Goal: Register for event/course: Sign up to attend an event or enroll in a course

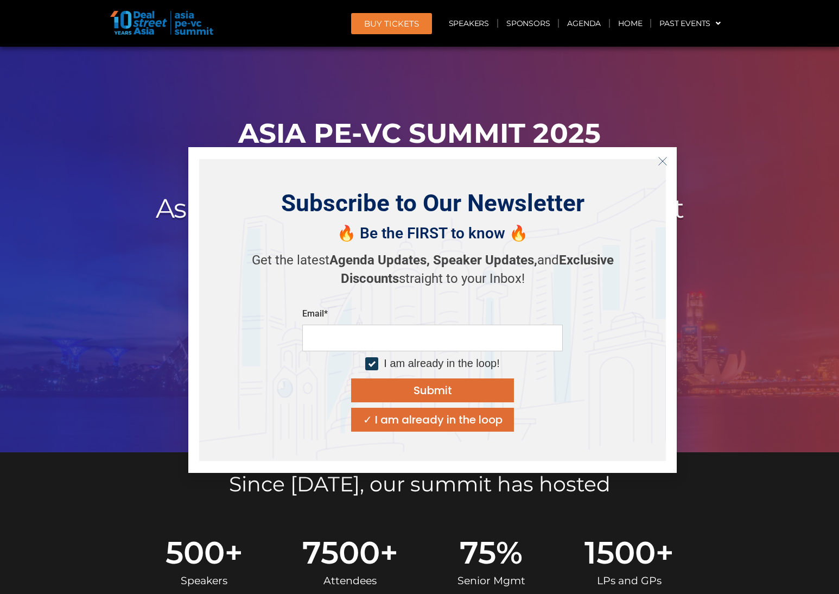
click at [657, 162] on button "Close" at bounding box center [662, 160] width 17 height 17
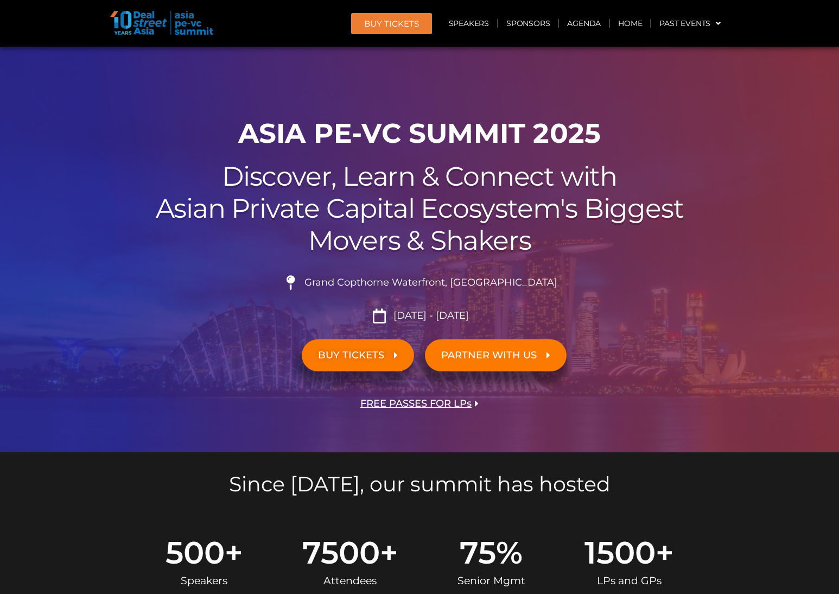
click at [630, 322] on li "[DATE] - [DATE]" at bounding box center [420, 315] width 608 height 15
click at [526, 20] on link "Sponsors" at bounding box center [528, 23] width 60 height 25
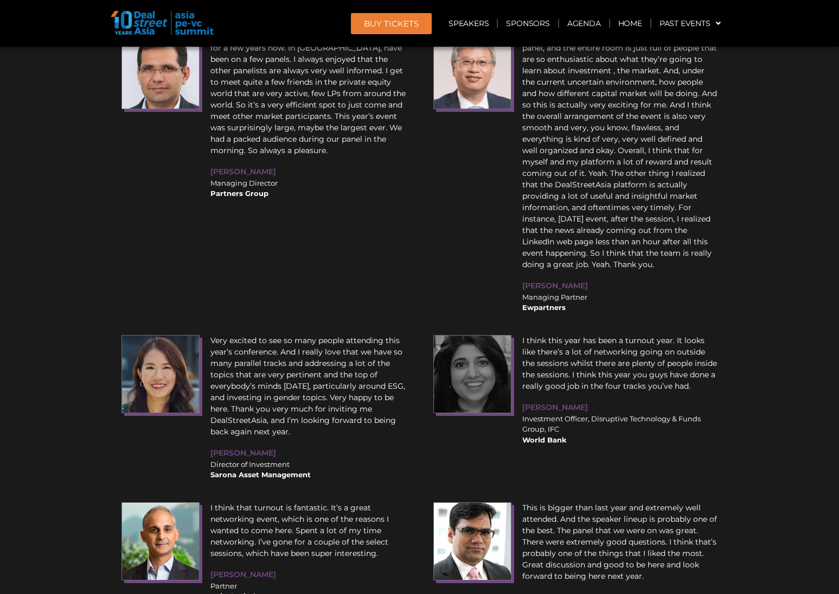
scroll to position [10451, 0]
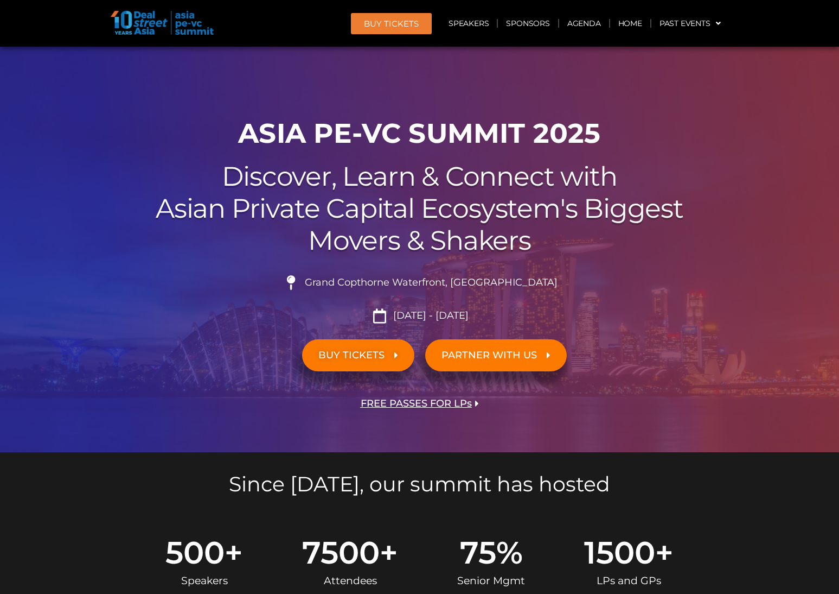
click at [429, 404] on span "FREE PASSES FOR LPs" at bounding box center [416, 403] width 111 height 10
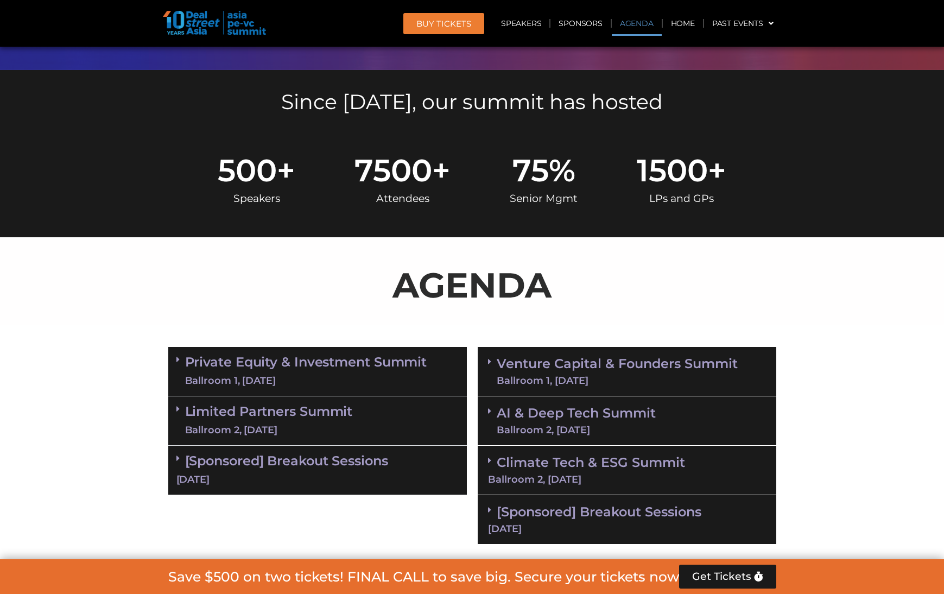
scroll to position [491, 0]
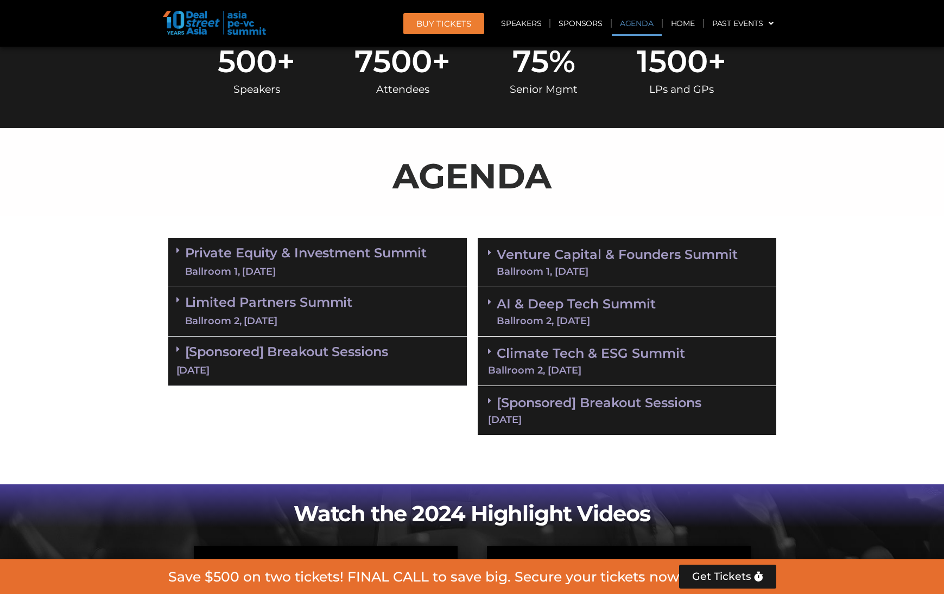
click at [183, 302] on span at bounding box center [180, 299] width 9 height 9
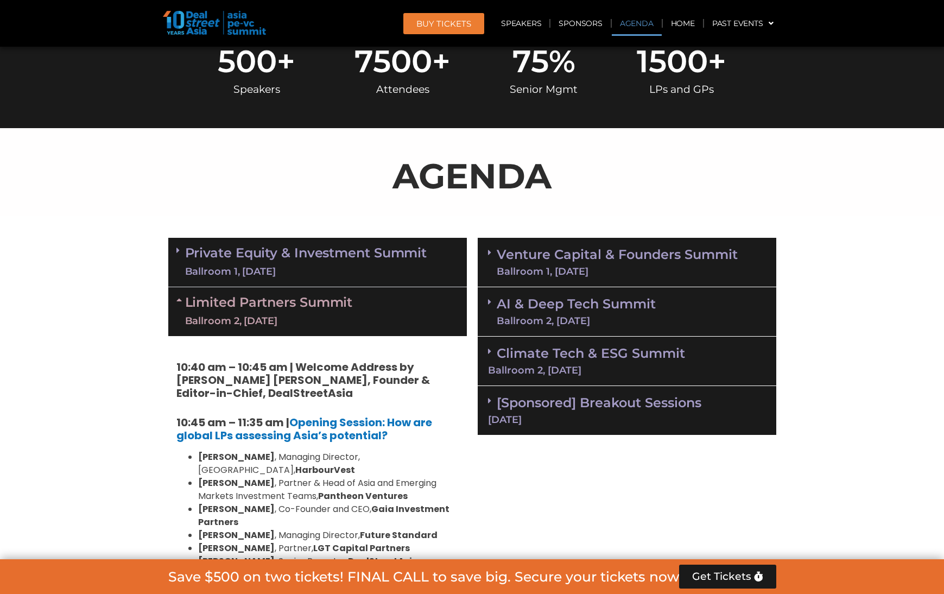
scroll to position [609, 0]
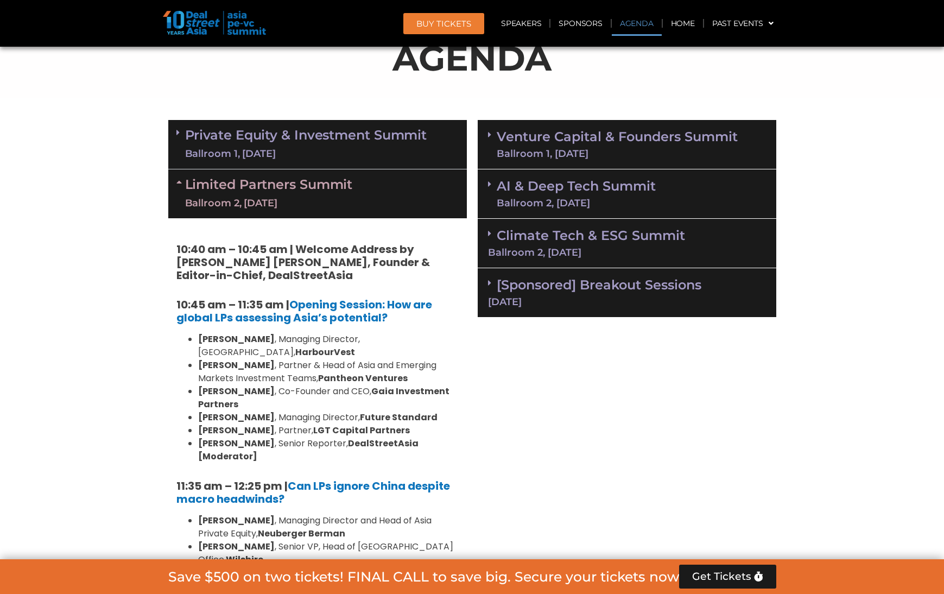
click at [309, 141] on link "Private Equity & Investment Summit Ballroom 1, 10 Sept" at bounding box center [306, 144] width 242 height 33
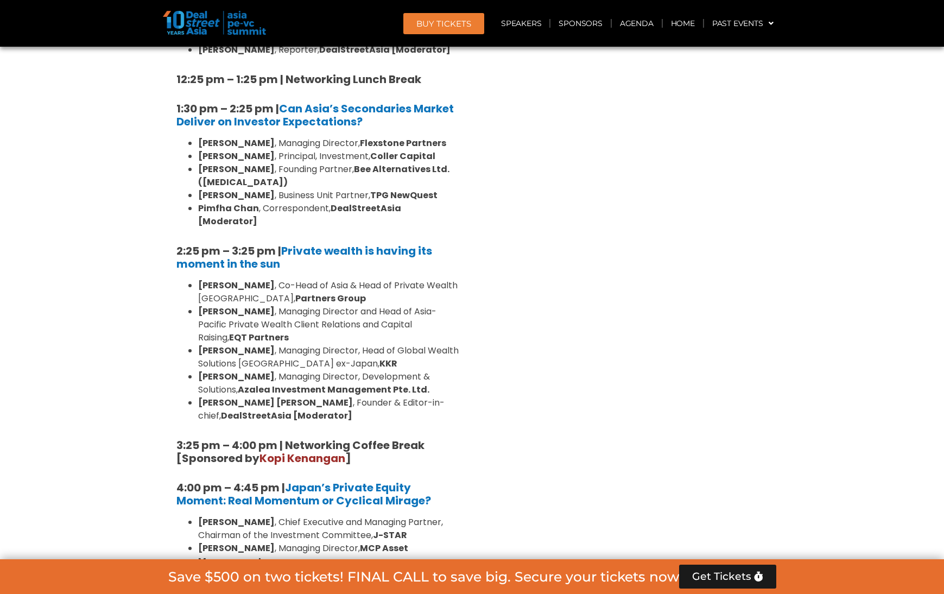
scroll to position [2964, 0]
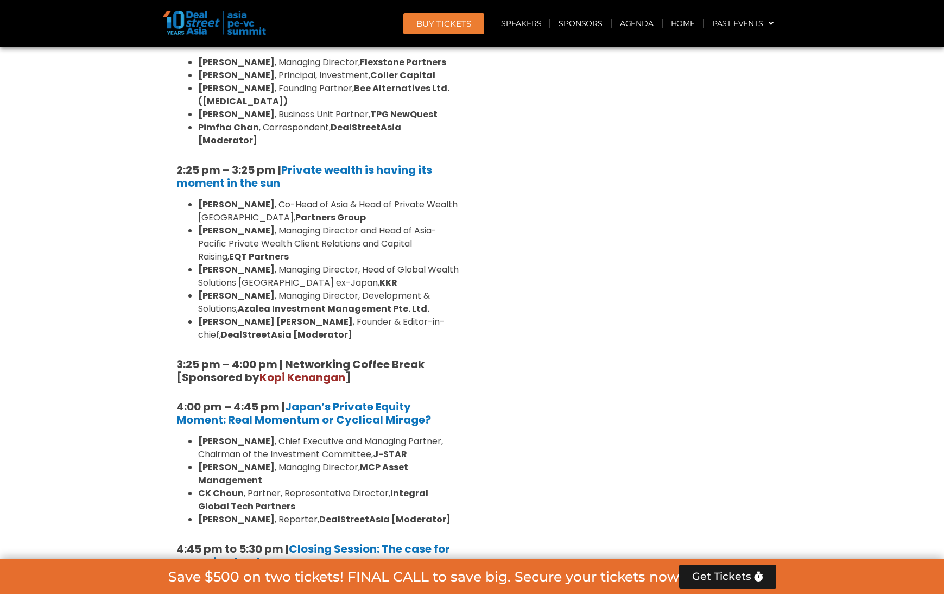
click at [517, 23] on link "Speakers" at bounding box center [521, 23] width 56 height 25
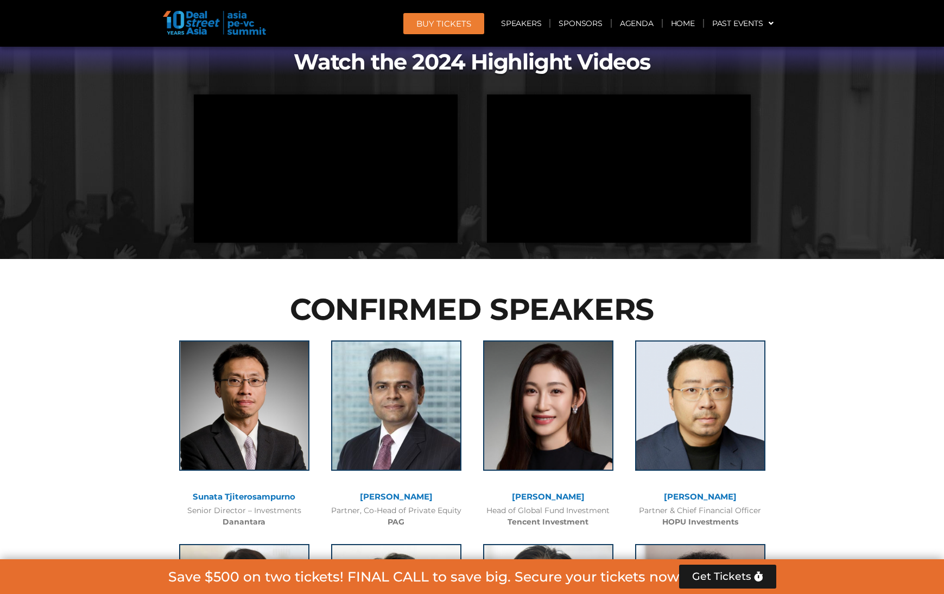
scroll to position [3906, 0]
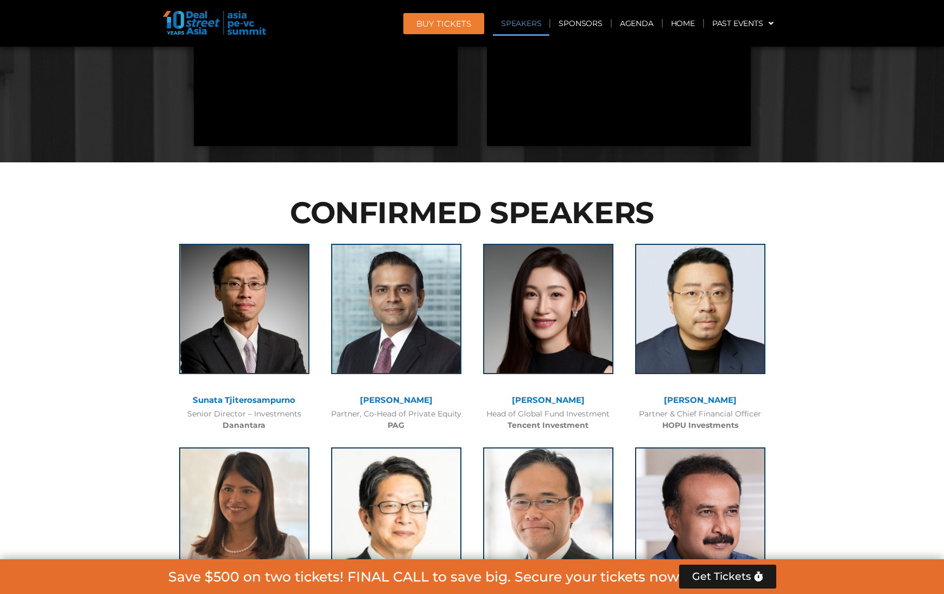
click at [516, 21] on link "Speakers" at bounding box center [521, 23] width 56 height 25
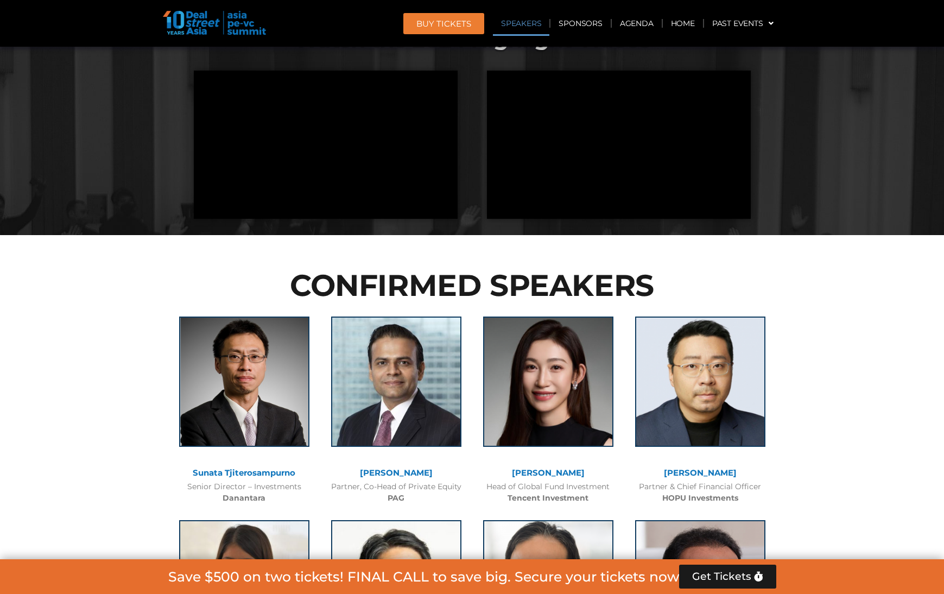
scroll to position [3809, 0]
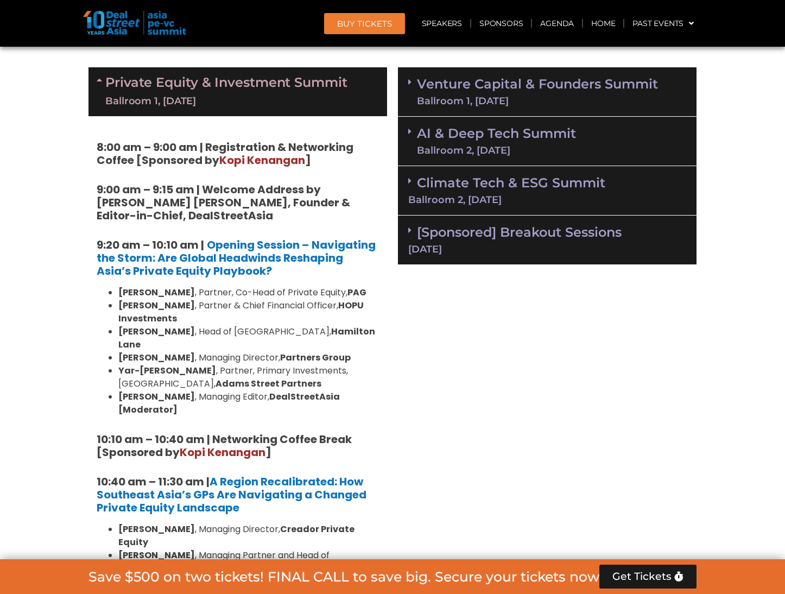
scroll to position [0, 0]
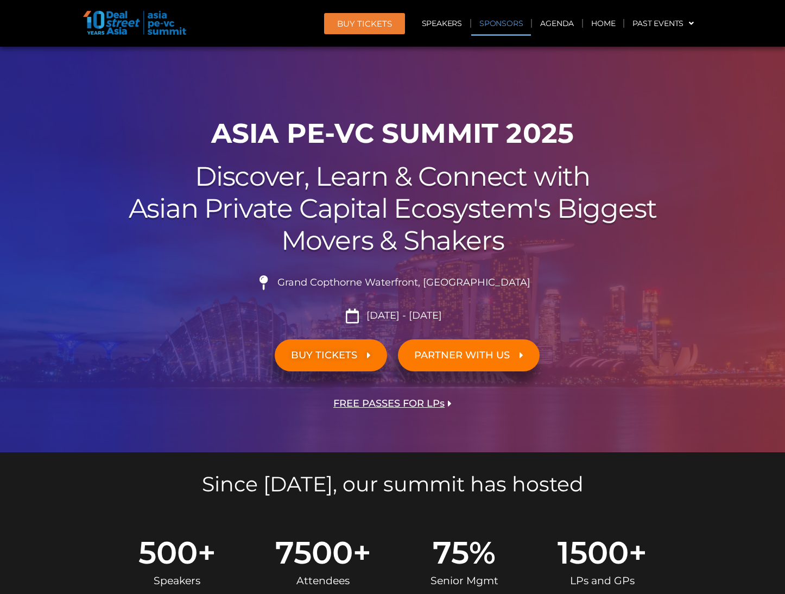
click at [500, 21] on link "Sponsors" at bounding box center [501, 23] width 60 height 25
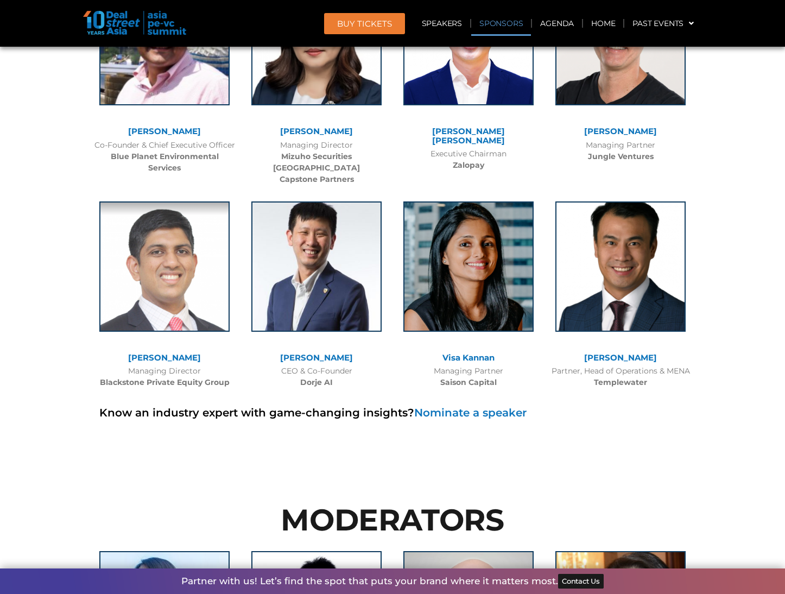
scroll to position [14319, 0]
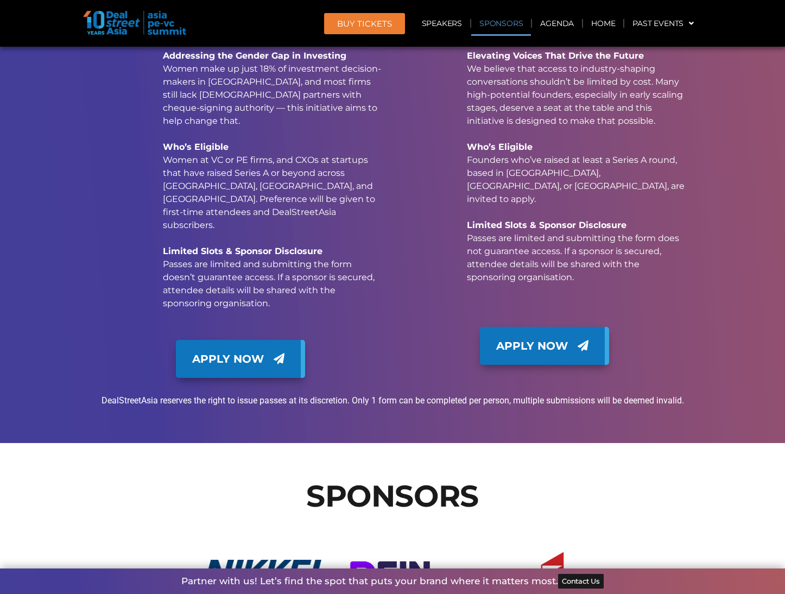
drag, startPoint x: 773, startPoint y: 264, endPoint x: 781, endPoint y: 281, distance: 19.4
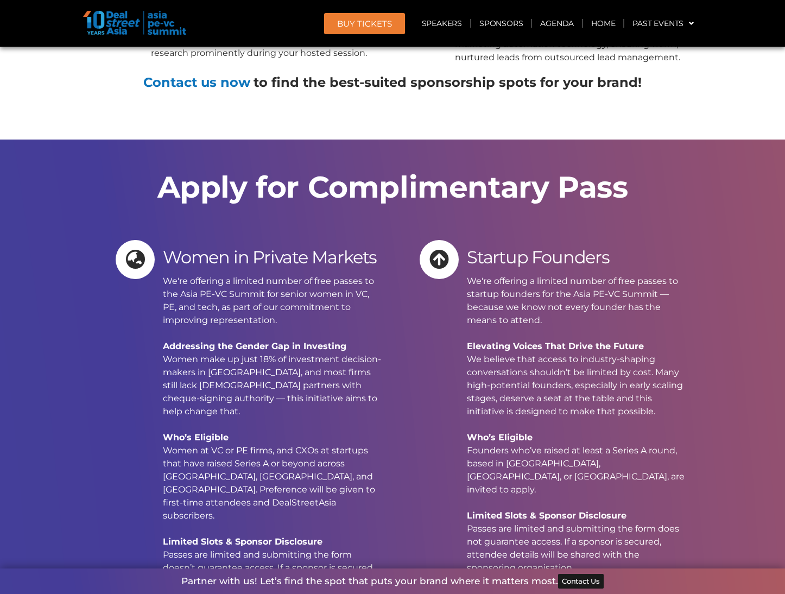
scroll to position [14094, 0]
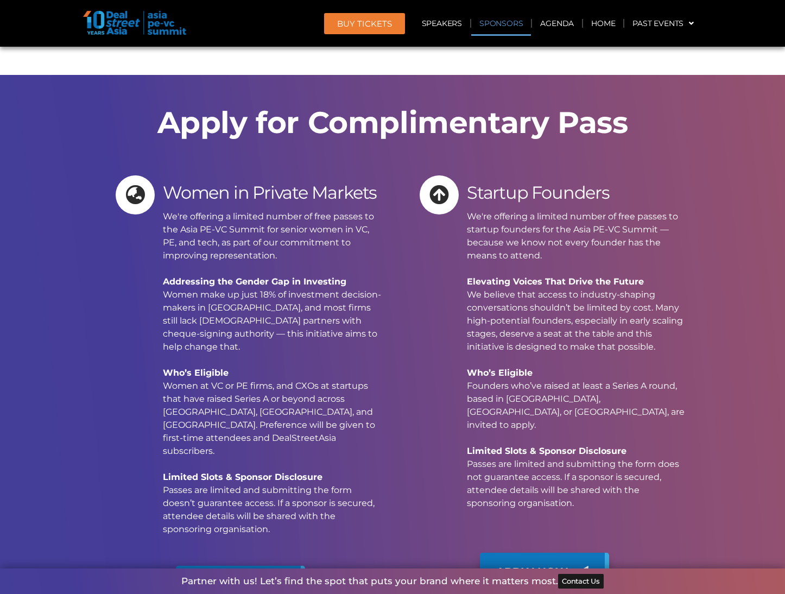
drag, startPoint x: 730, startPoint y: 389, endPoint x: 735, endPoint y: 383, distance: 8.1
click at [438, 22] on link "Speakers" at bounding box center [442, 23] width 56 height 25
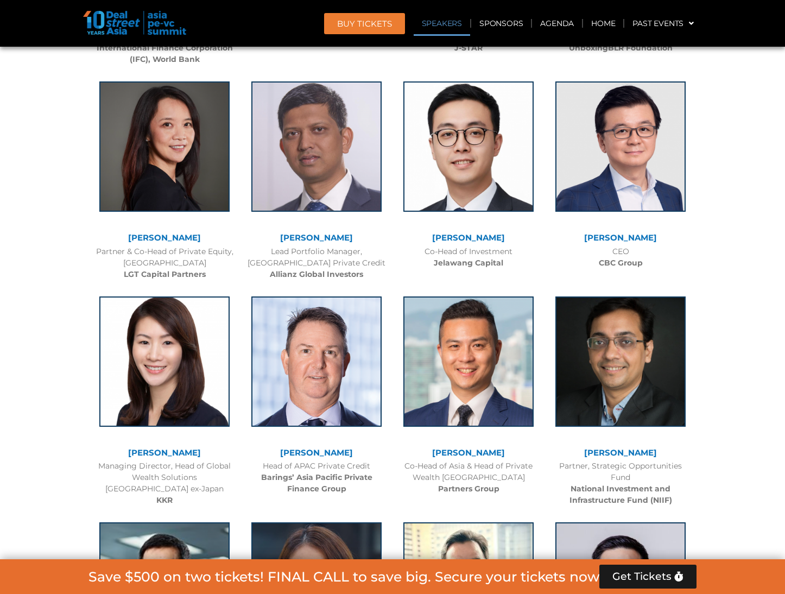
scroll to position [3809, 0]
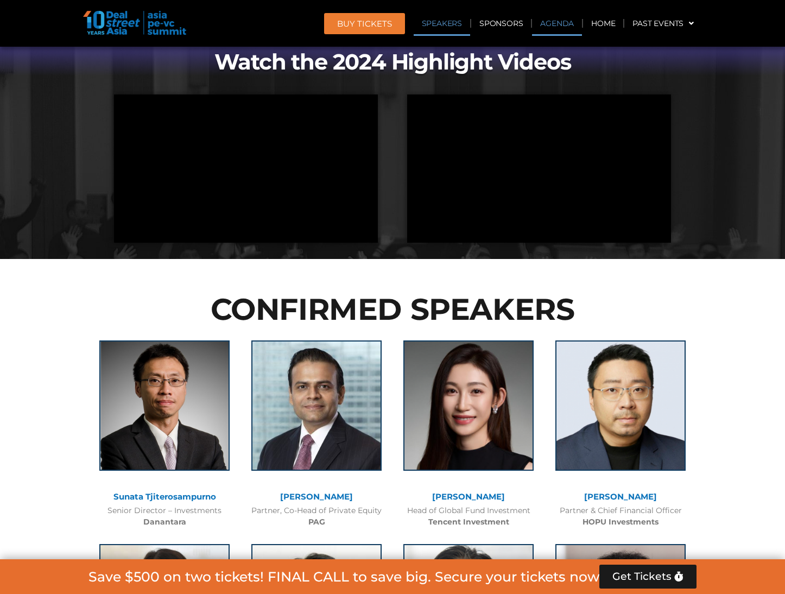
click at [558, 25] on link "Agenda" at bounding box center [557, 23] width 50 height 25
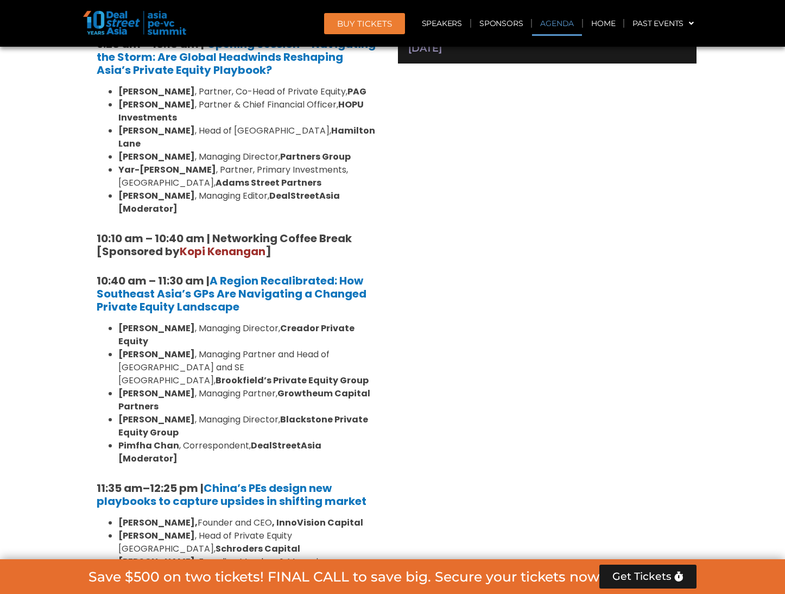
scroll to position [578, 0]
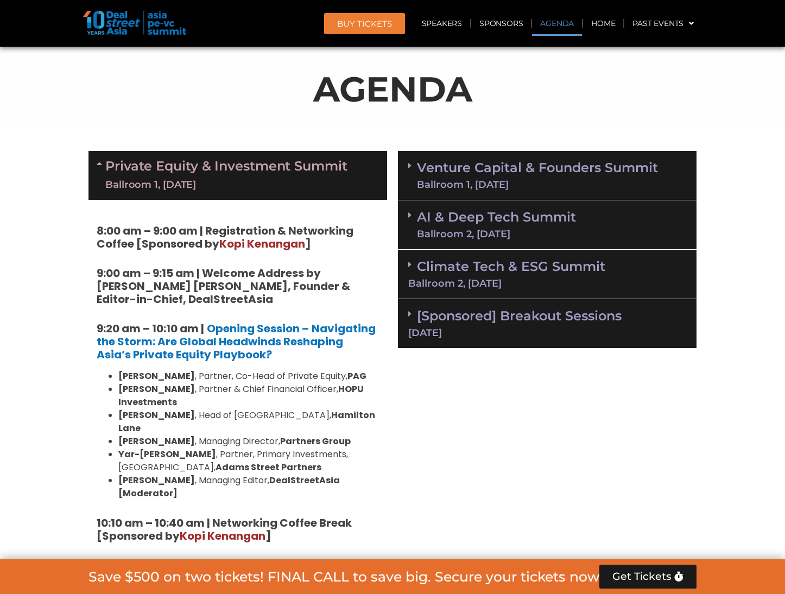
click at [410, 165] on icon at bounding box center [409, 165] width 3 height 9
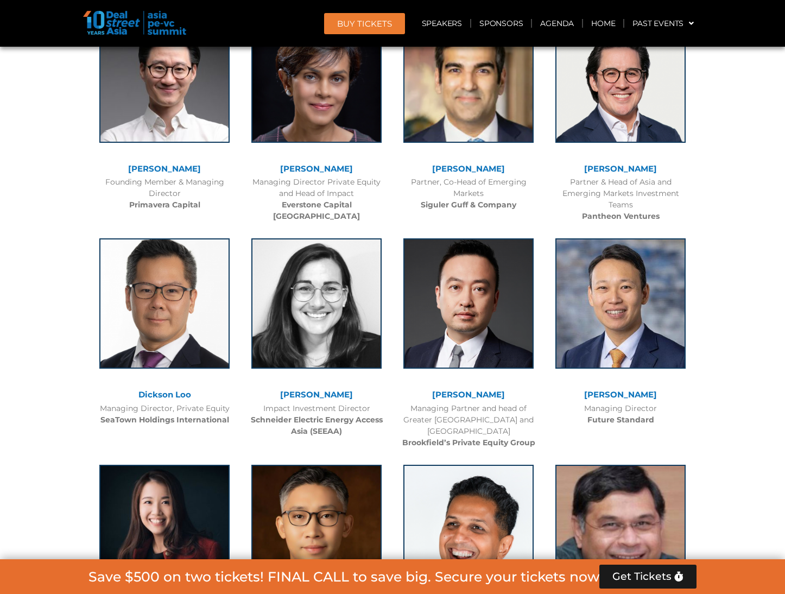
scroll to position [6175, 0]
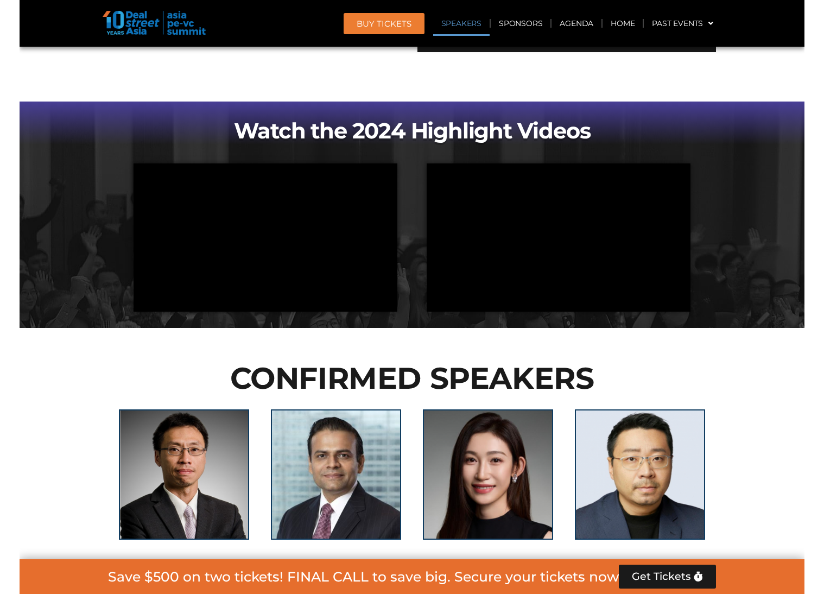
scroll to position [1141, 0]
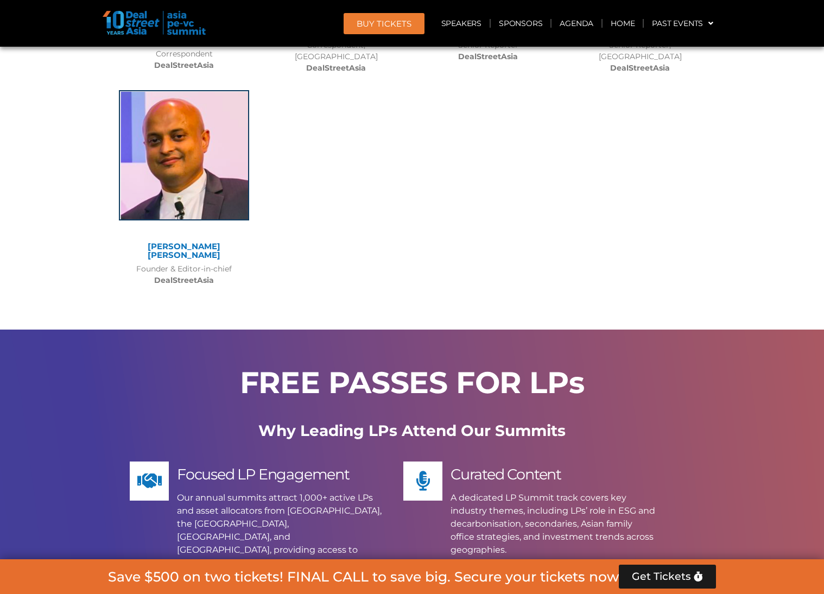
scroll to position [8682, 0]
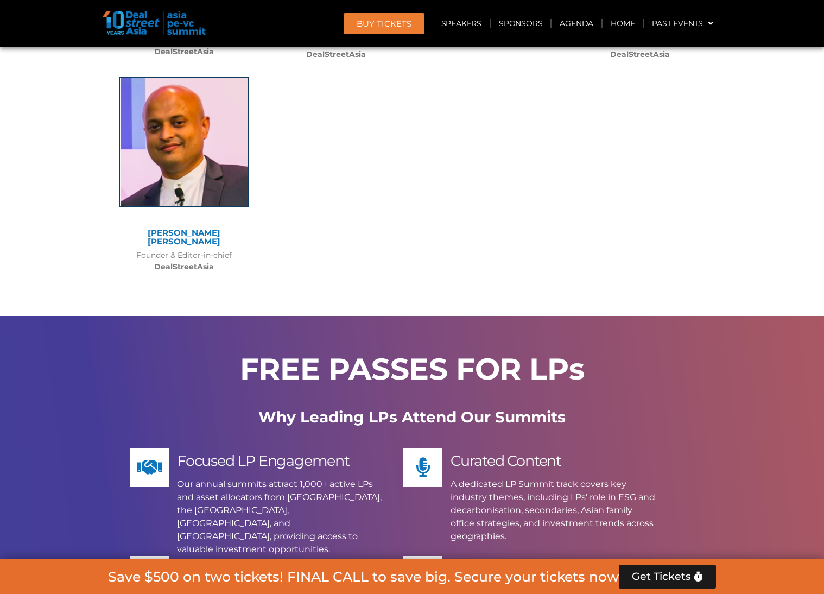
click at [380, 26] on span "BUY Tickets" at bounding box center [384, 24] width 55 height 8
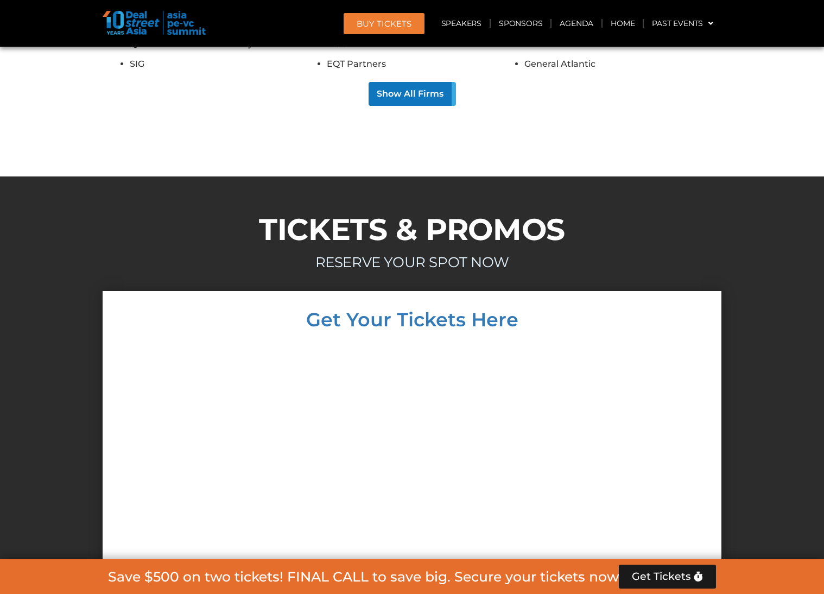
scroll to position [10086, 0]
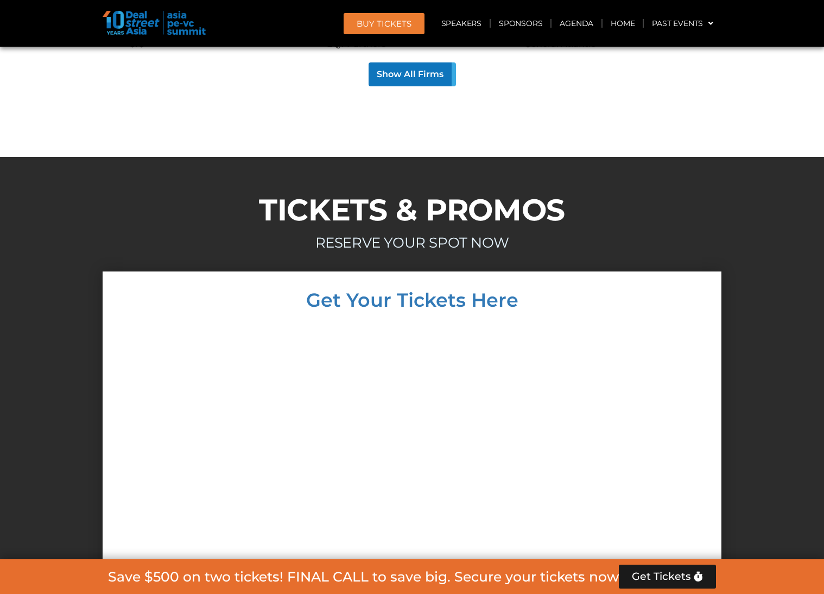
click at [384, 24] on span "BUY Tickets" at bounding box center [384, 24] width 55 height 8
click at [729, 271] on div at bounding box center [412, 527] width 824 height 513
click at [580, 18] on link "Agenda" at bounding box center [576, 23] width 50 height 25
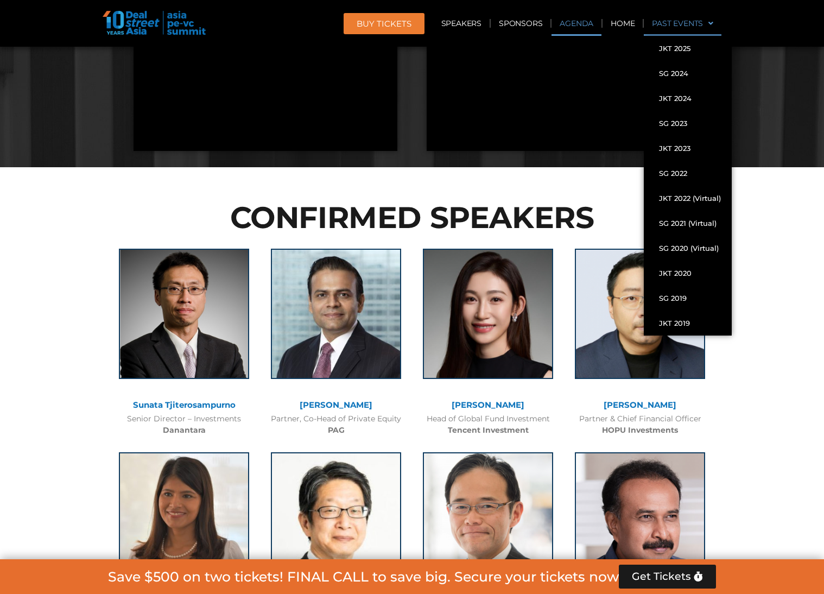
scroll to position [578, 0]
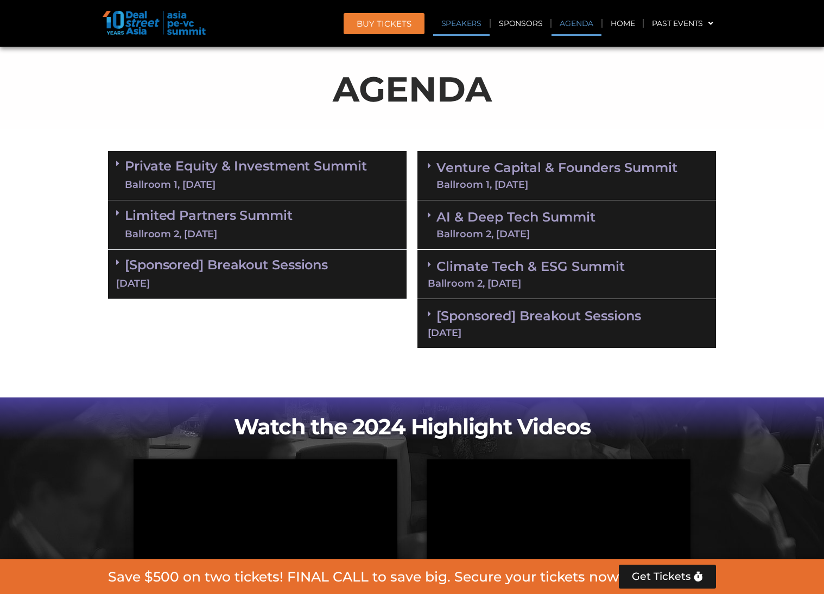
click at [471, 22] on link "Speakers" at bounding box center [461, 23] width 56 height 25
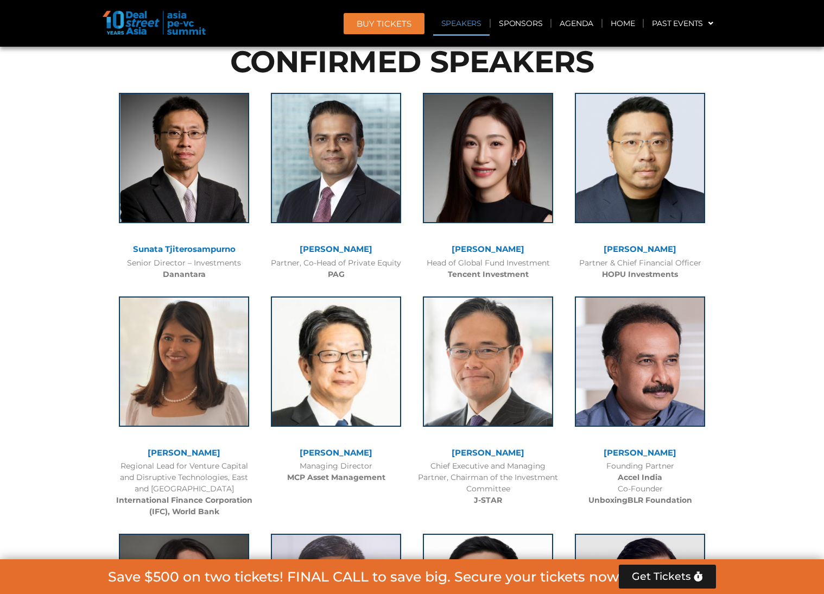
scroll to position [0, 0]
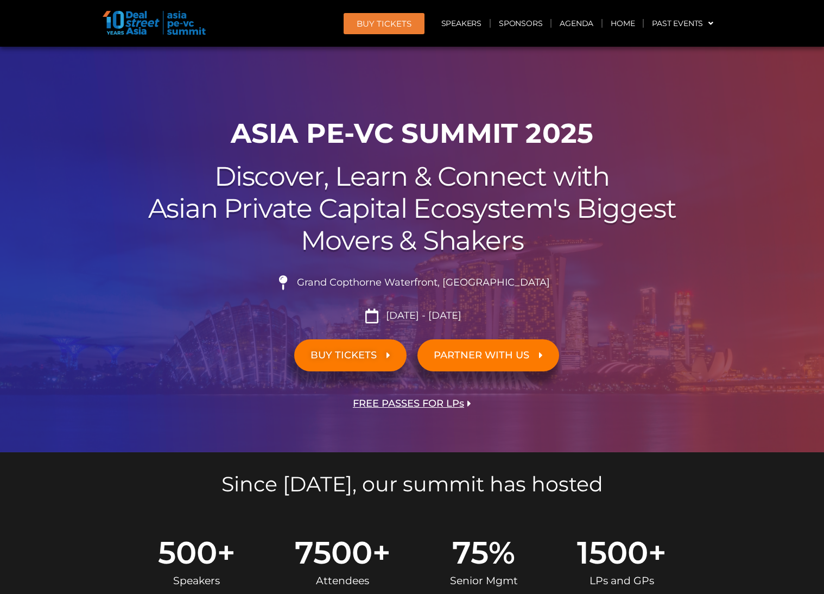
click at [329, 352] on span "BUY TICKETS" at bounding box center [343, 355] width 66 height 10
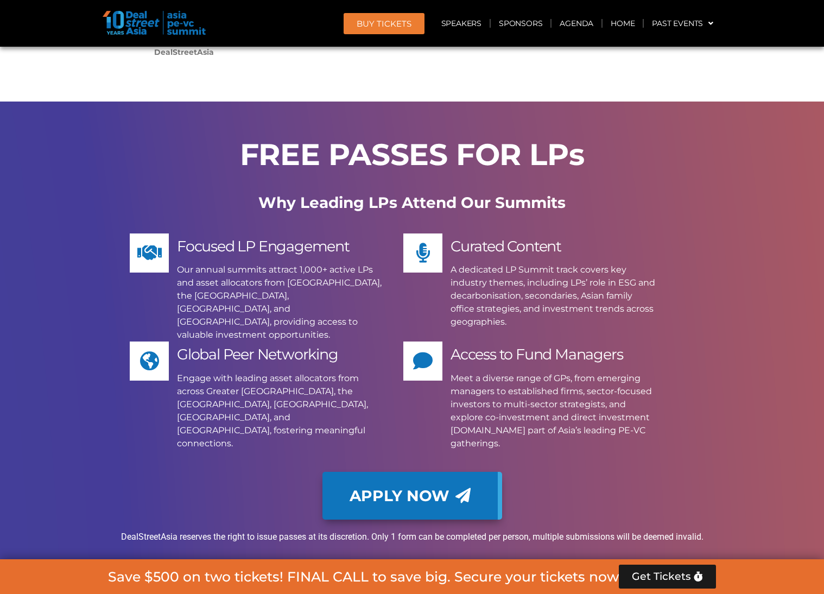
scroll to position [10086, 0]
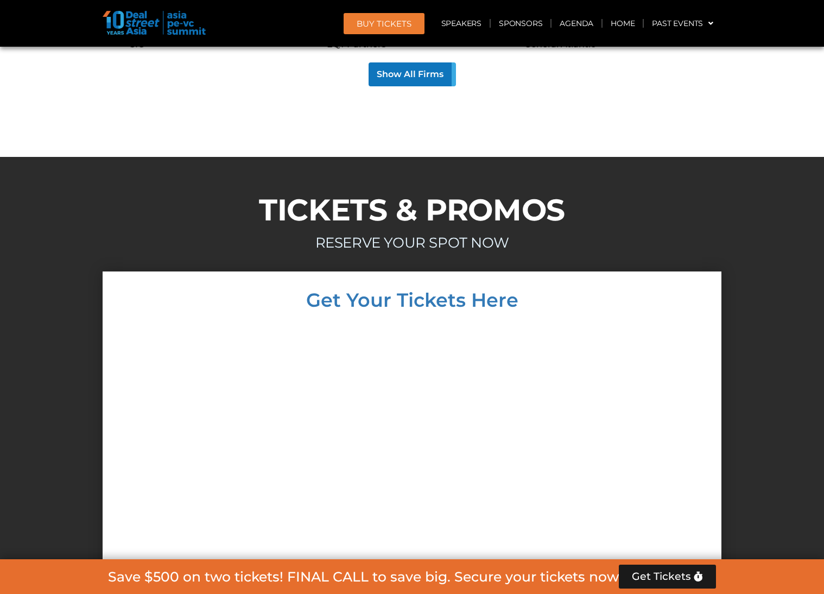
drag, startPoint x: 648, startPoint y: 59, endPoint x: 641, endPoint y: 58, distance: 7.2
click at [648, 195] on h2 "TICKETS & PROMOS" at bounding box center [412, 210] width 608 height 30
click at [369, 20] on span "BUY Tickets" at bounding box center [384, 24] width 55 height 8
click at [469, 23] on link "Speakers" at bounding box center [461, 23] width 56 height 25
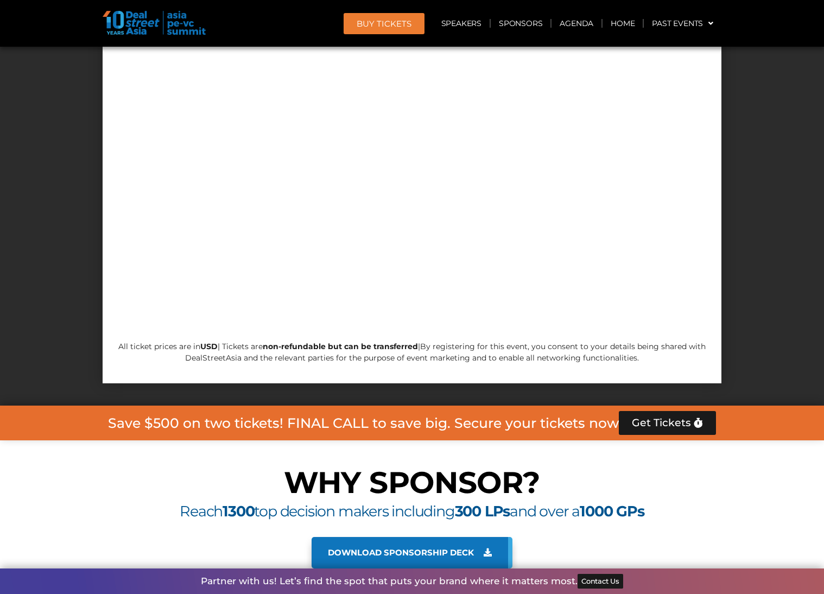
scroll to position [10521, 0]
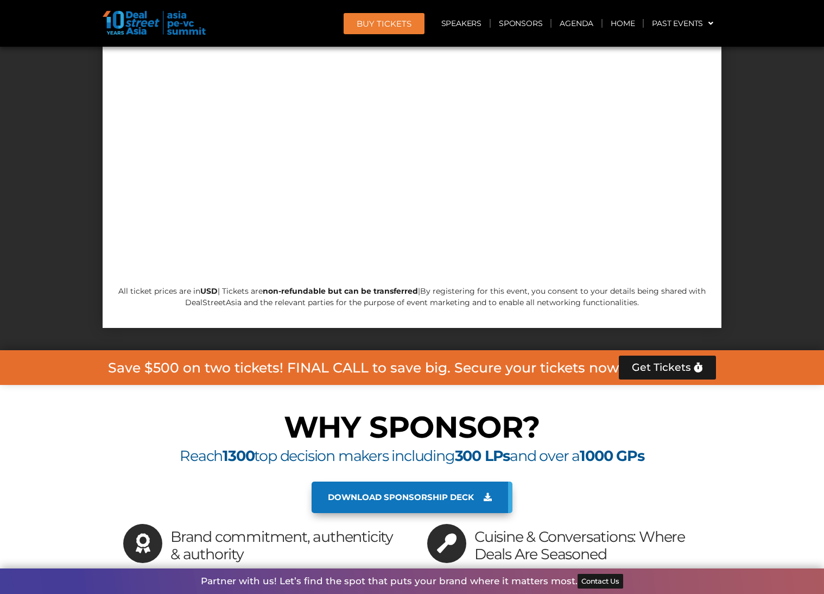
click at [464, 492] on span "Download sponsorship deck" at bounding box center [401, 497] width 146 height 10
click at [678, 362] on span "Get Tickets" at bounding box center [661, 367] width 59 height 11
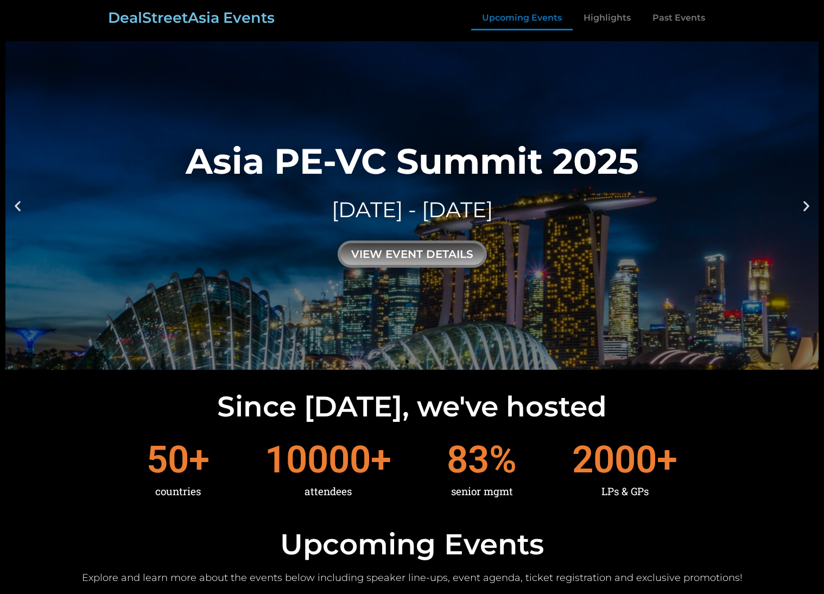
click at [525, 14] on link "Upcoming Events" at bounding box center [521, 17] width 101 height 25
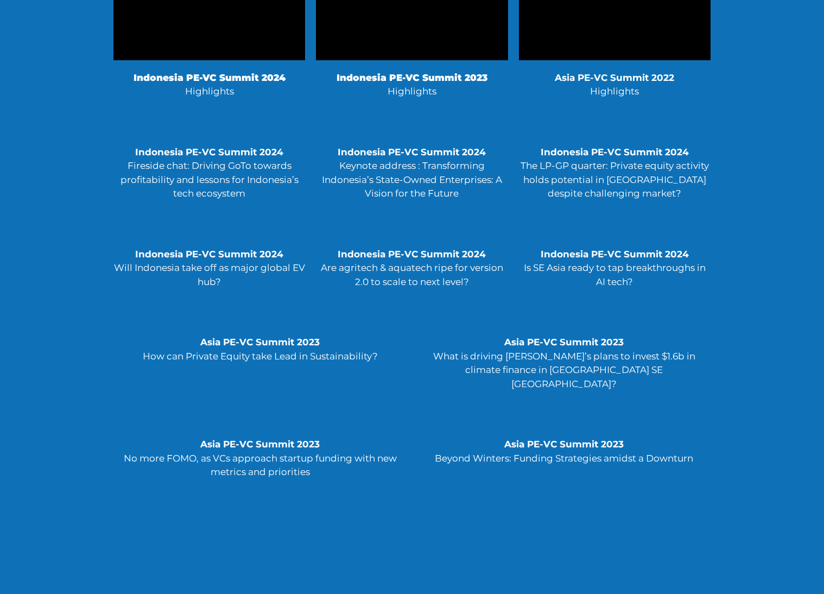
scroll to position [2785, 0]
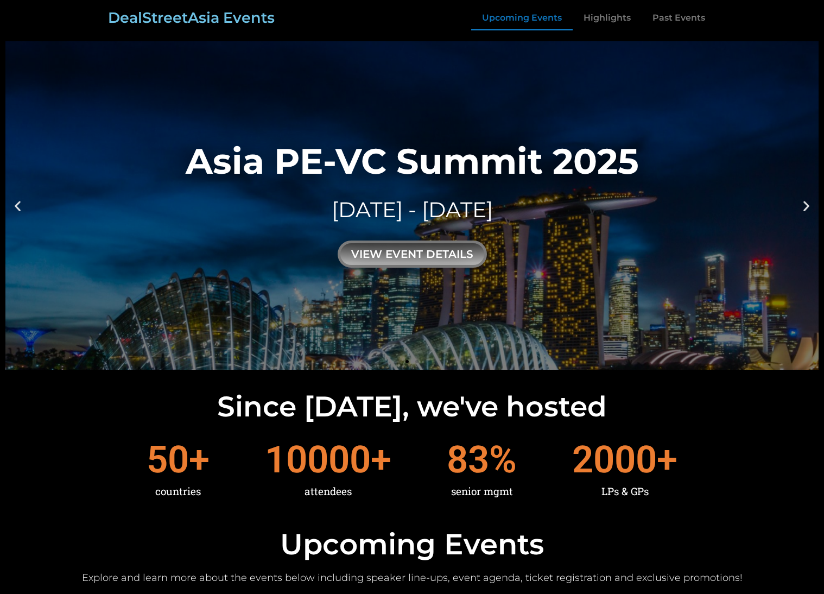
click at [545, 15] on link "Upcoming Events" at bounding box center [521, 17] width 101 height 25
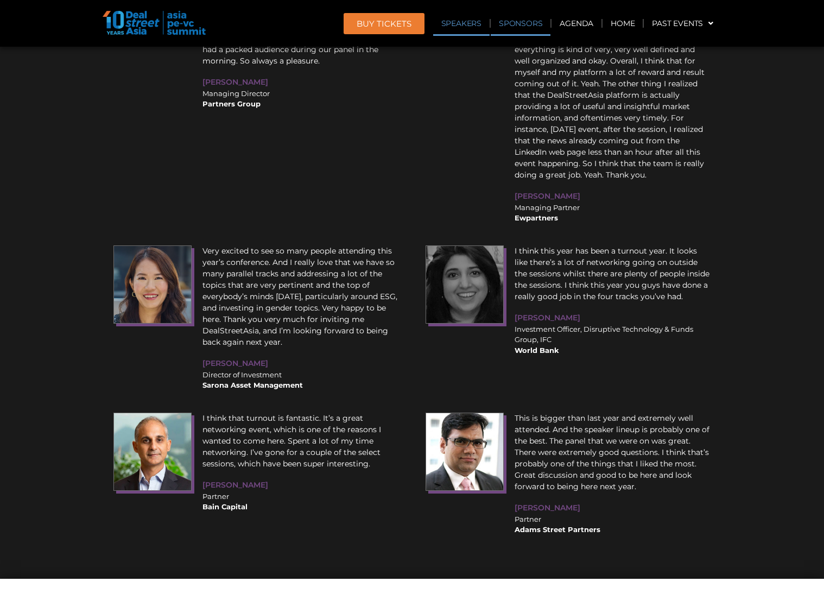
click at [512, 22] on link "Sponsors" at bounding box center [521, 23] width 60 height 25
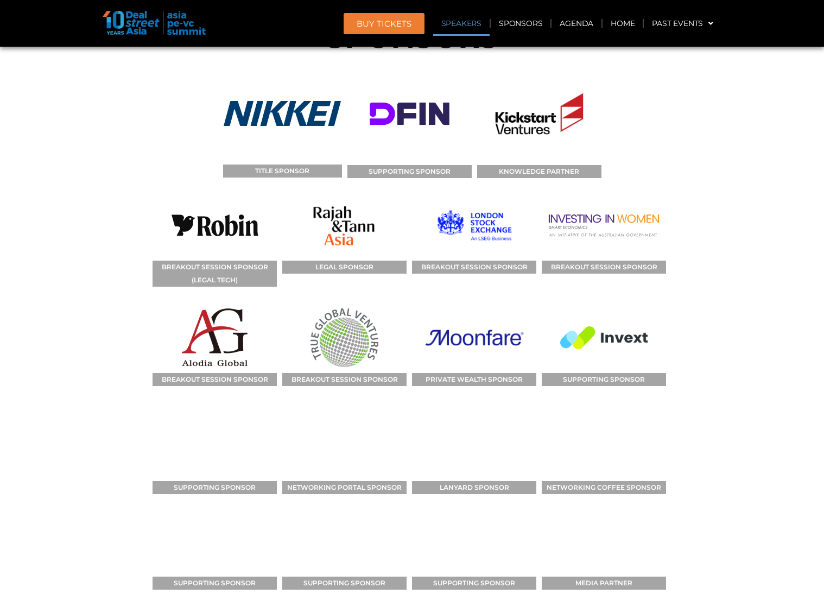
scroll to position [7598, 0]
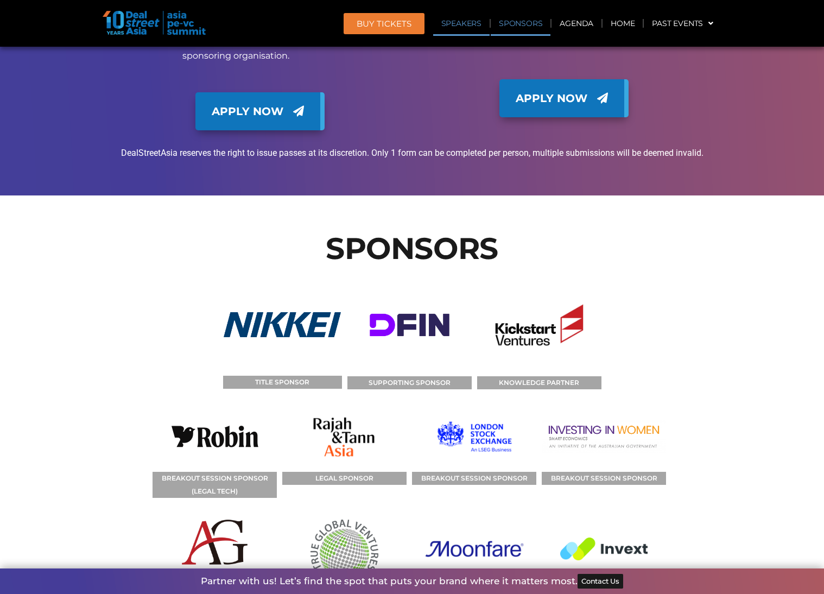
click at [52, 195] on section "SPONSORS TITLE SPONSOR SUPPORTING SPONSOR KNOWLEDGE PARTNER BREAKOUT SESSION SP…" at bounding box center [412, 604] width 824 height 818
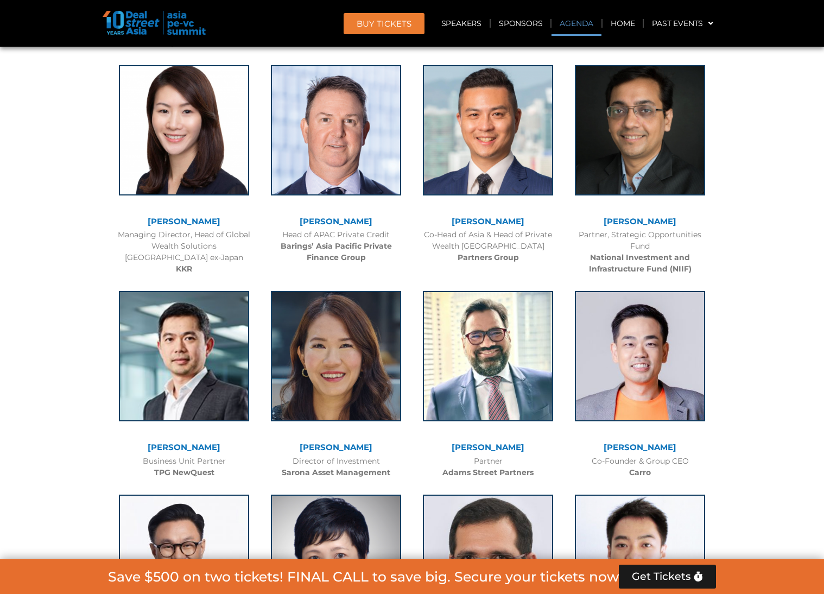
scroll to position [0, 0]
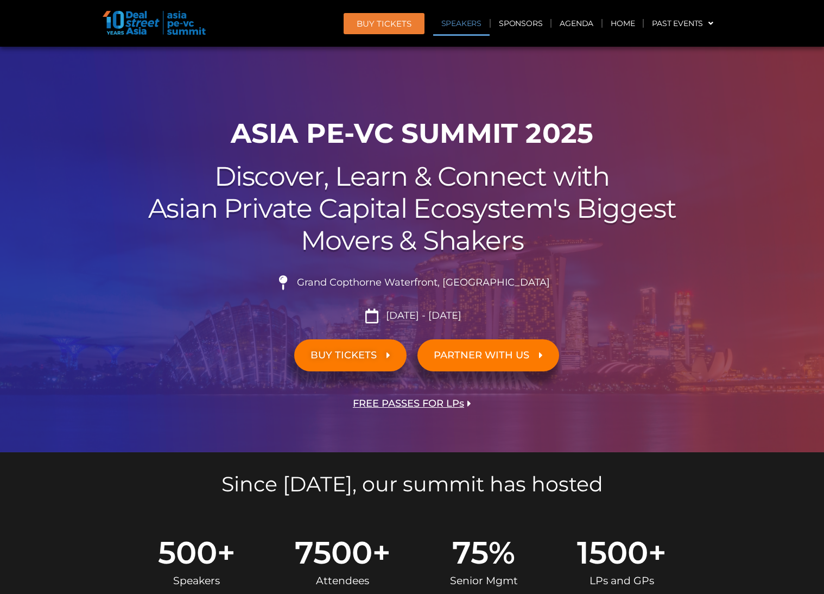
click at [467, 21] on link "Speakers" at bounding box center [461, 23] width 56 height 25
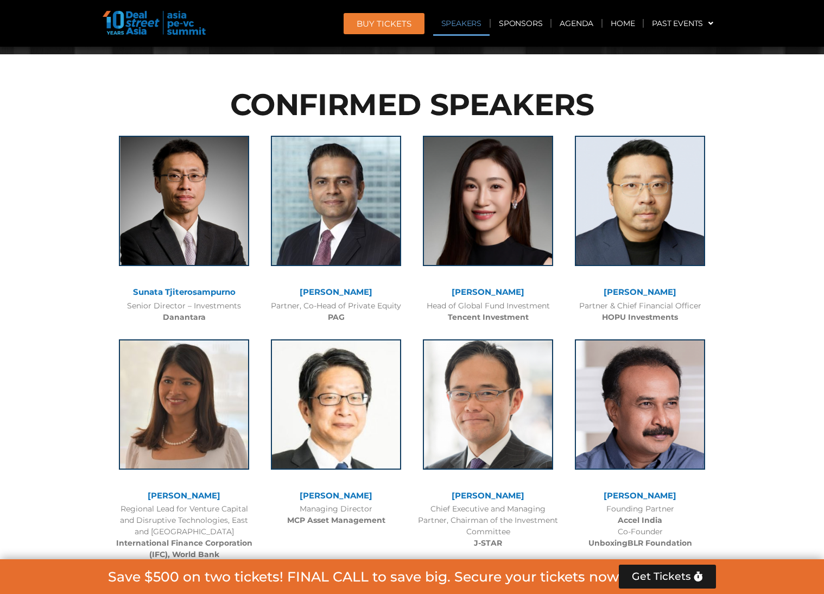
scroll to position [1190, 0]
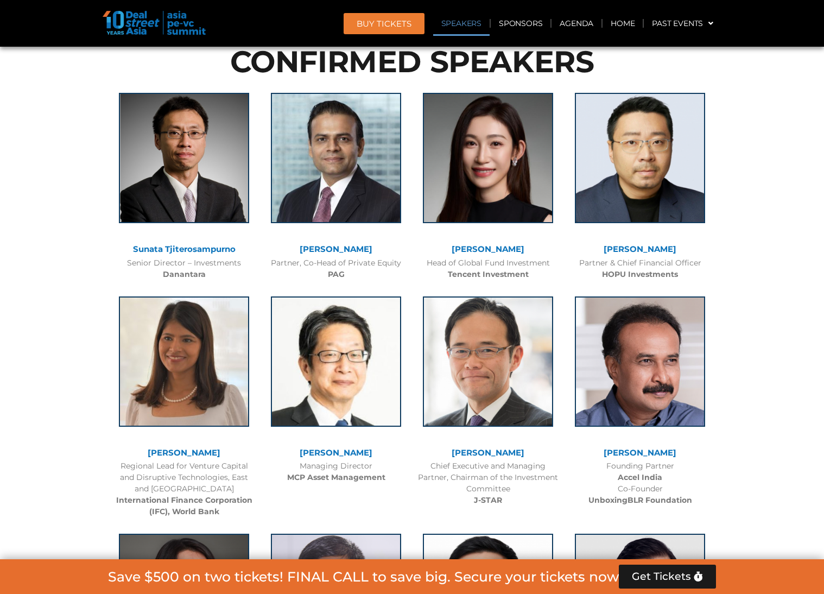
click at [195, 454] on link "[PERSON_NAME]" at bounding box center [184, 452] width 73 height 10
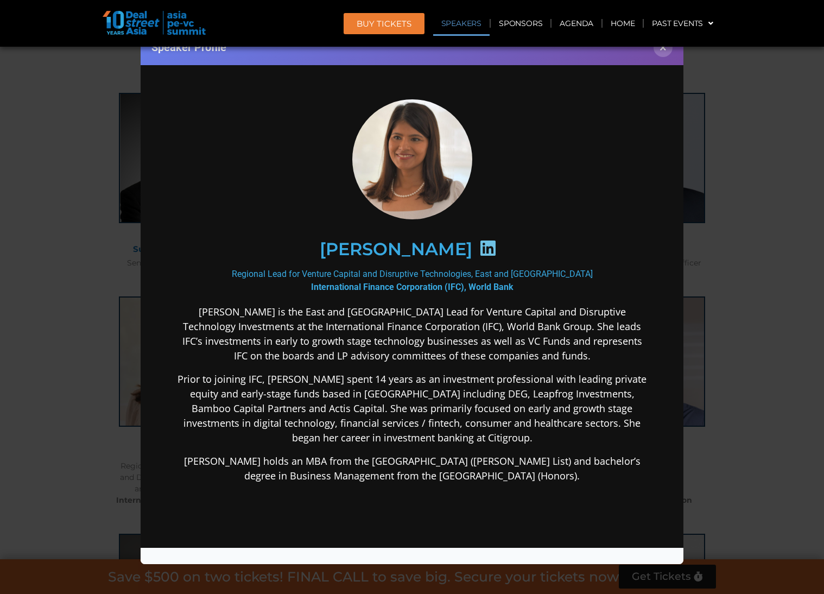
scroll to position [0, 0]
click at [665, 49] on button "×" at bounding box center [662, 47] width 19 height 19
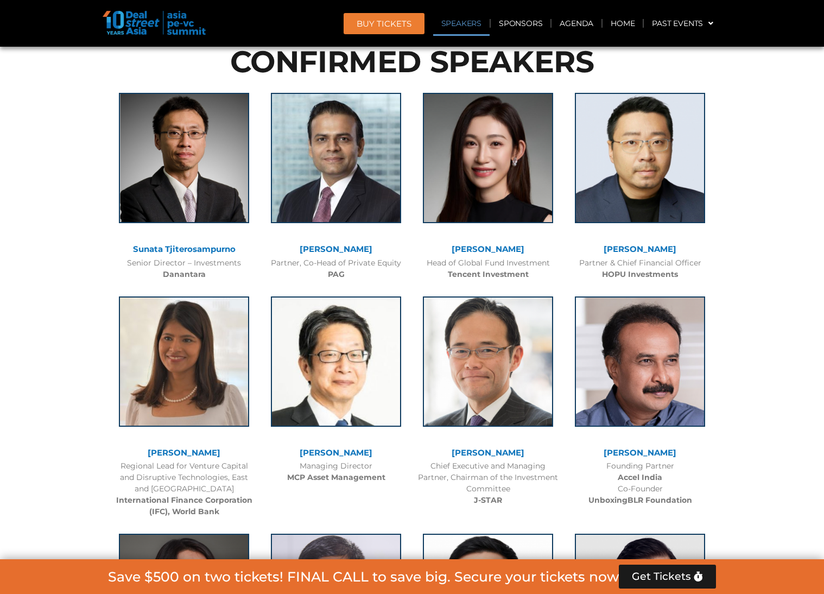
click at [339, 250] on link "[PERSON_NAME]" at bounding box center [336, 249] width 73 height 10
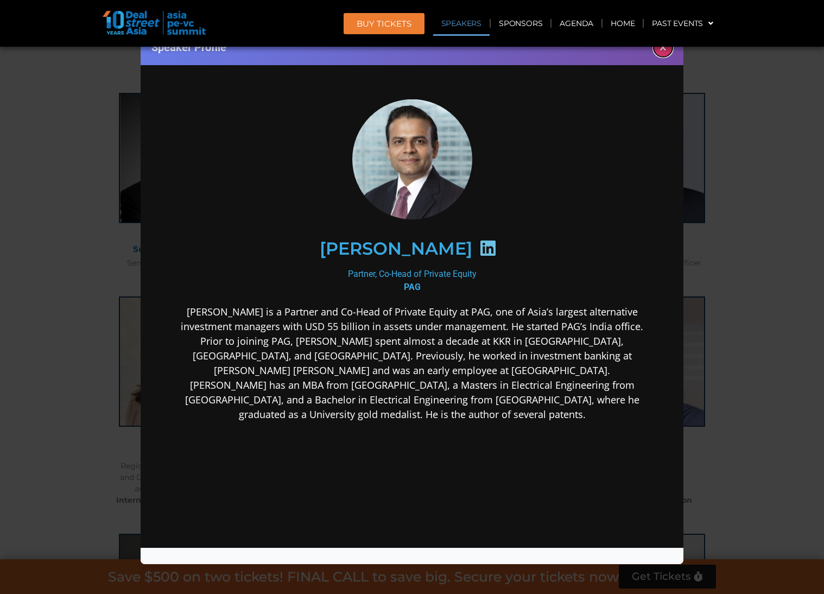
click at [663, 50] on button "×" at bounding box center [662, 47] width 19 height 19
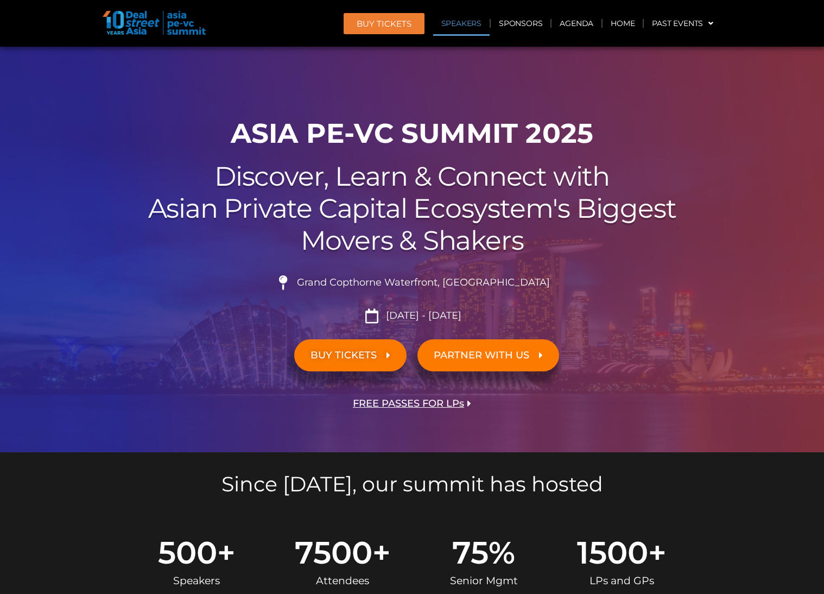
click at [475, 28] on link "Speakers" at bounding box center [461, 23] width 56 height 25
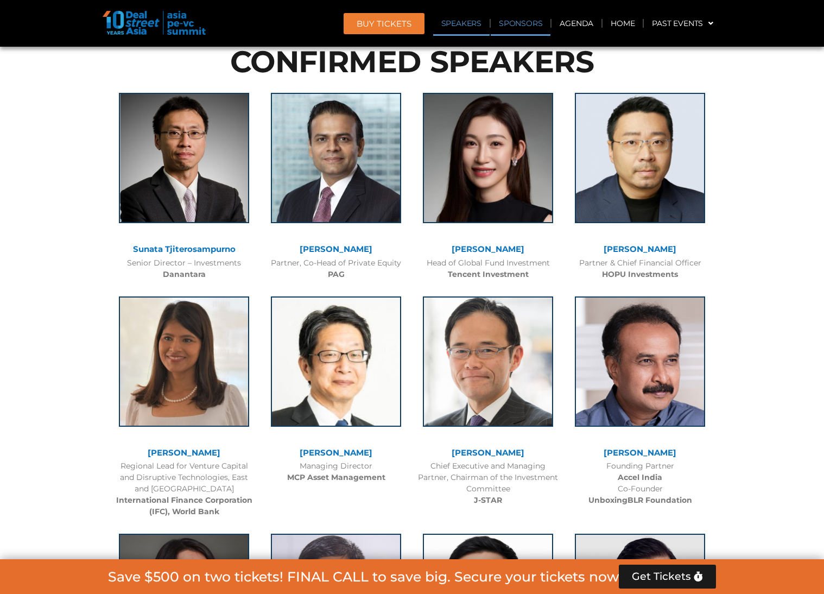
click at [530, 26] on link "Sponsors" at bounding box center [521, 23] width 60 height 25
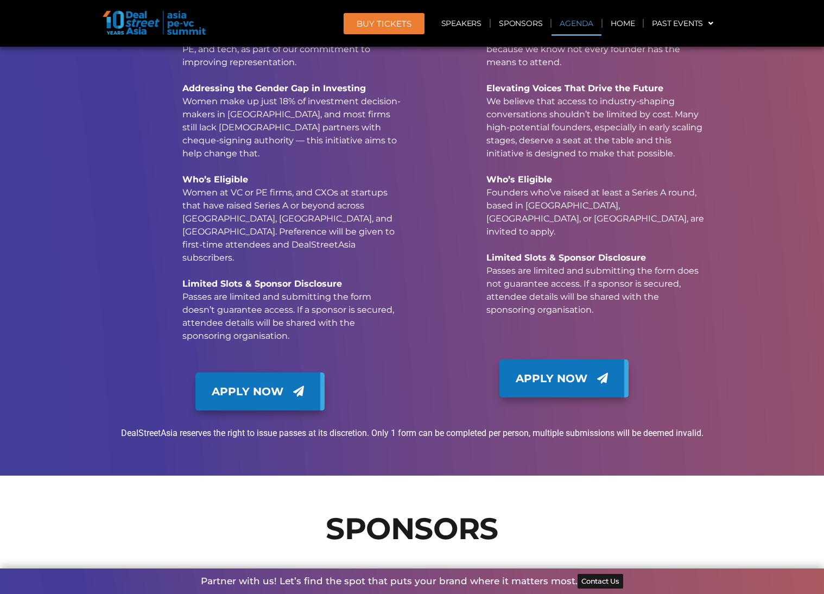
click at [569, 26] on link "Agenda" at bounding box center [576, 23] width 50 height 25
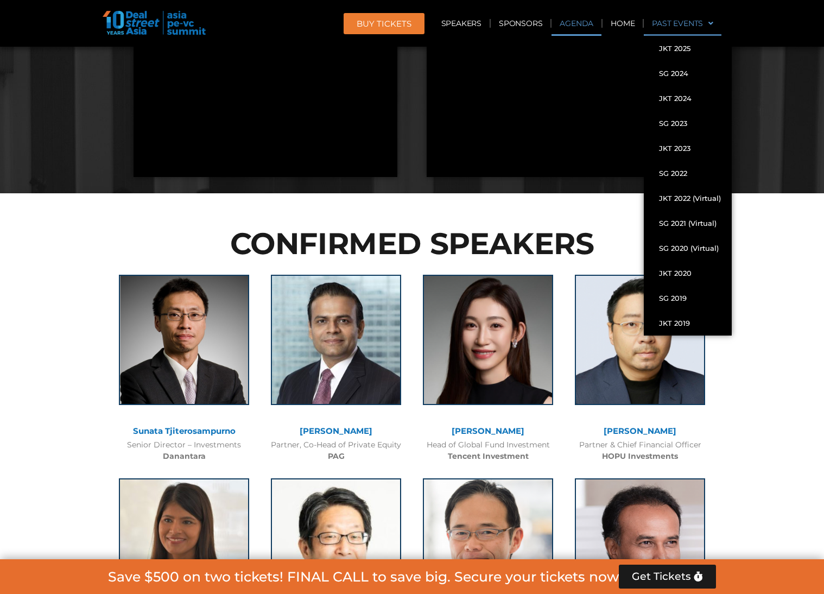
scroll to position [578, 0]
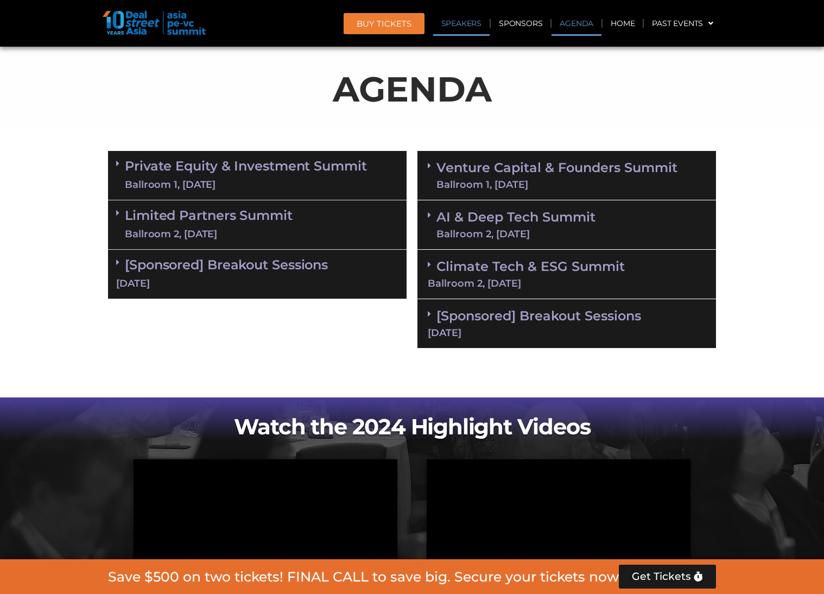
click at [451, 19] on link "Speakers" at bounding box center [461, 23] width 56 height 25
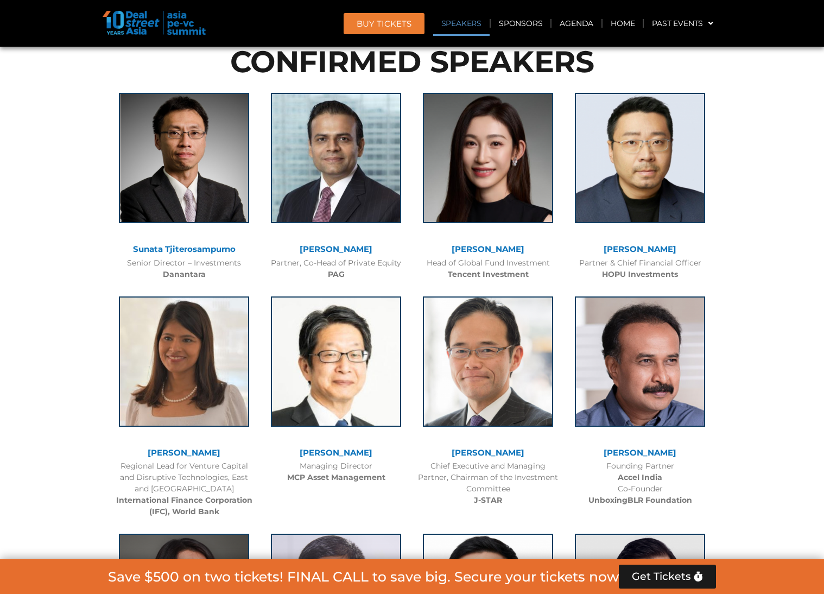
click at [402, 20] on span "BUY Tickets" at bounding box center [384, 24] width 55 height 8
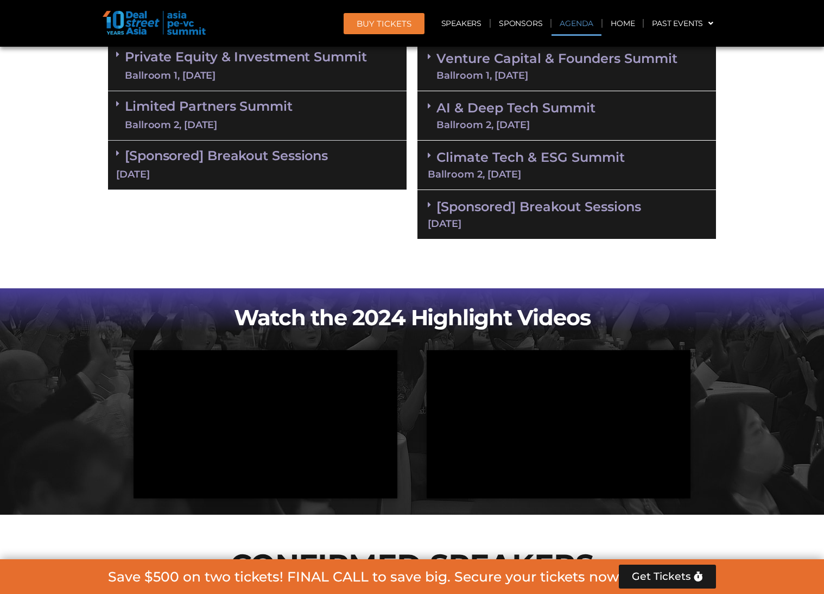
scroll to position [0, 0]
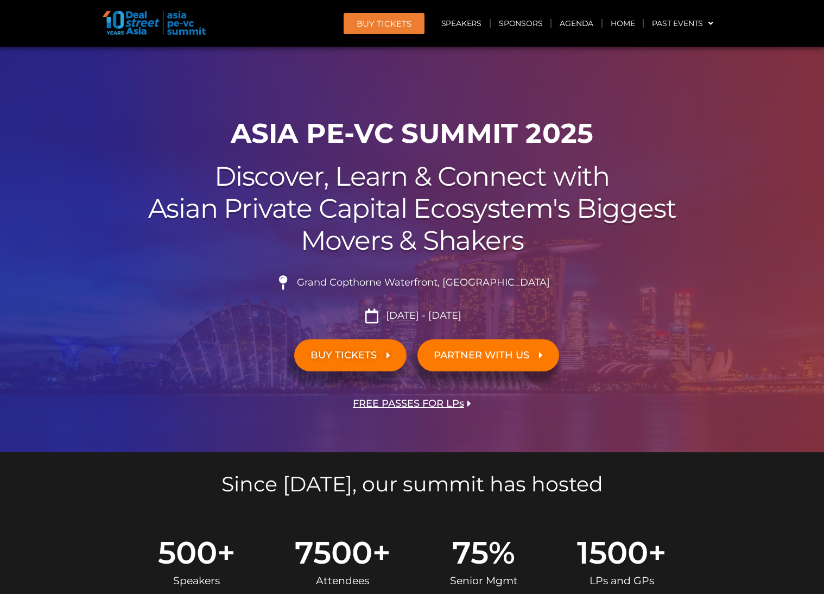
click at [821, 14] on header "BUY Tickets Speakers Sponsors Agenda Home Past Events JKT 2025 SG 2024 JKT 2024…" at bounding box center [412, 23] width 824 height 47
click at [454, 400] on span "FREE PASSES FOR LPs" at bounding box center [408, 403] width 111 height 10
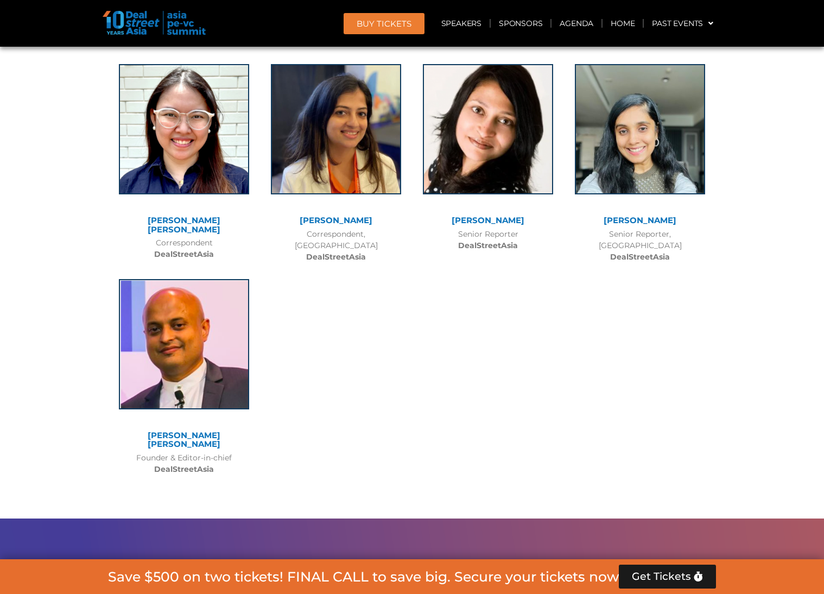
scroll to position [8863, 0]
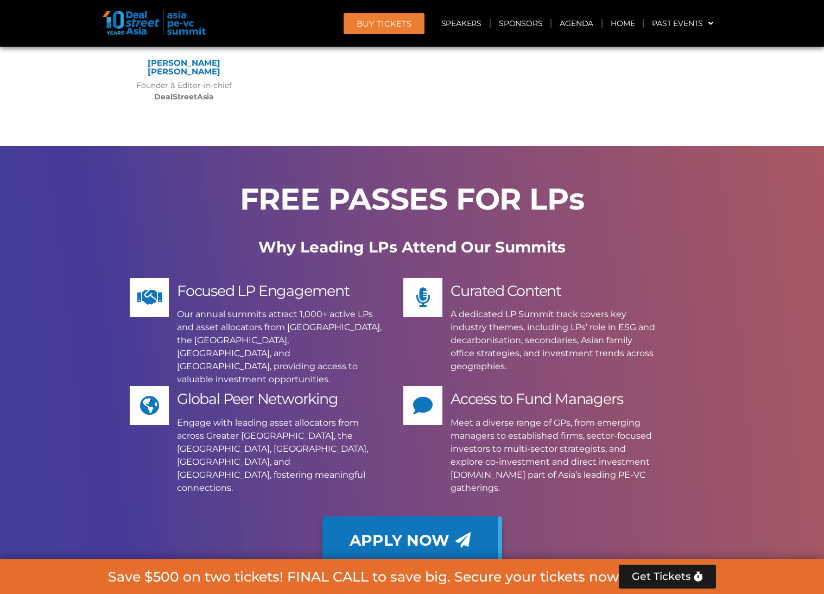
click at [431, 532] on span "Apply Now" at bounding box center [399, 539] width 100 height 15
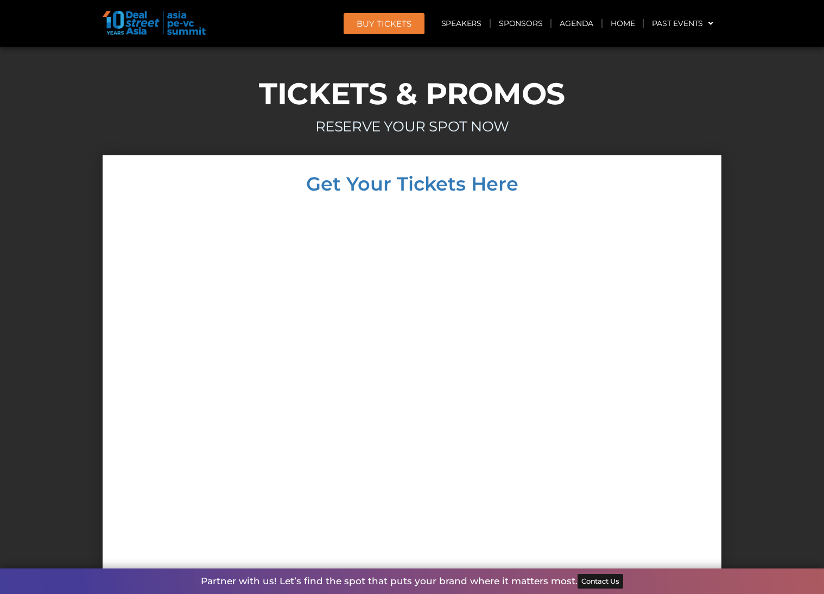
scroll to position [10241, 0]
